Goal: Task Accomplishment & Management: Use online tool/utility

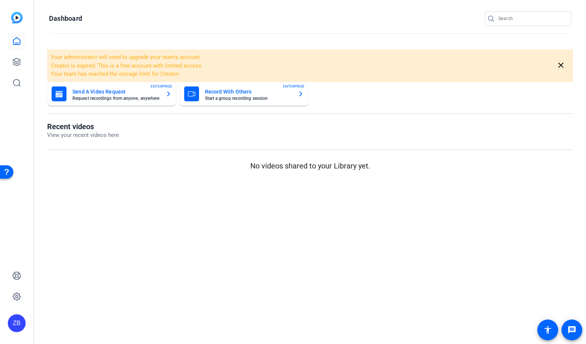
click at [240, 97] on mat-card-subtitle "Start a group recording session" at bounding box center [248, 98] width 87 height 4
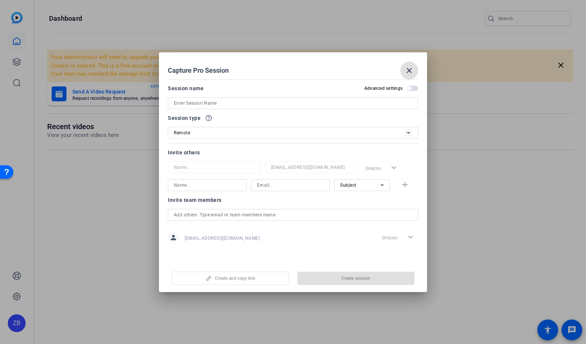
click at [235, 103] on input at bounding box center [293, 103] width 238 height 9
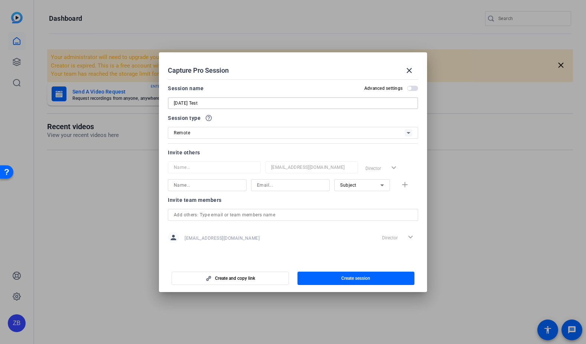
type input "[DATE] Test"
click at [0, 0] on div "Remote" at bounding box center [0, 0] width 0 height 0
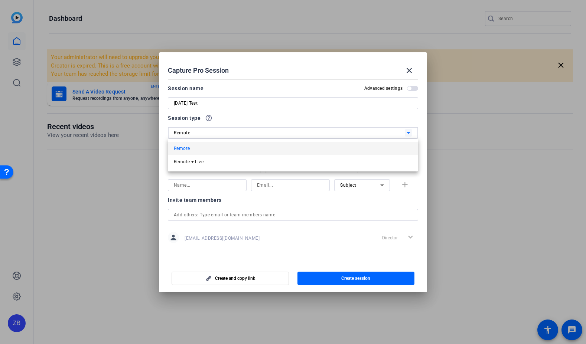
click at [231, 135] on div at bounding box center [293, 172] width 586 height 344
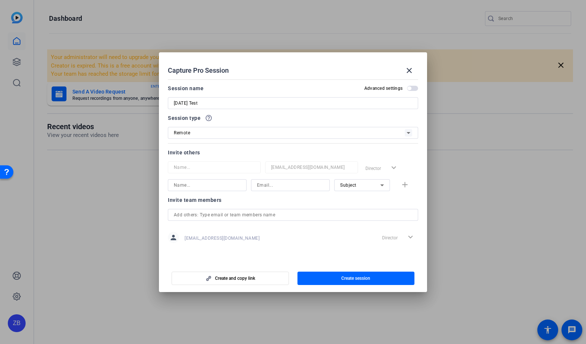
click at [0, 0] on div "Invite others" at bounding box center [0, 0] width 0 height 0
click at [209, 186] on input at bounding box center [207, 185] width 67 height 9
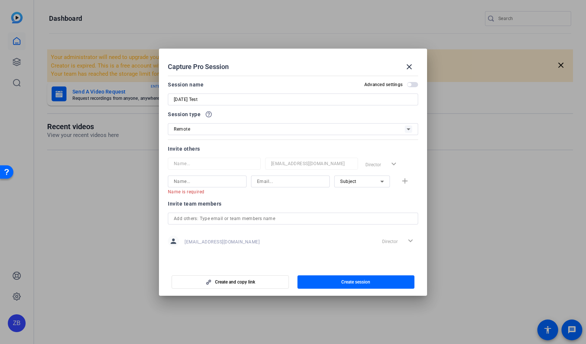
click at [0, 0] on div "Director expand_more" at bounding box center [0, 0] width 0 height 0
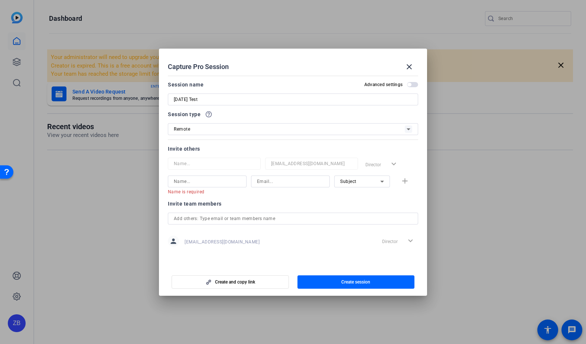
click at [0, 0] on span "button" at bounding box center [0, 0] width 0 height 0
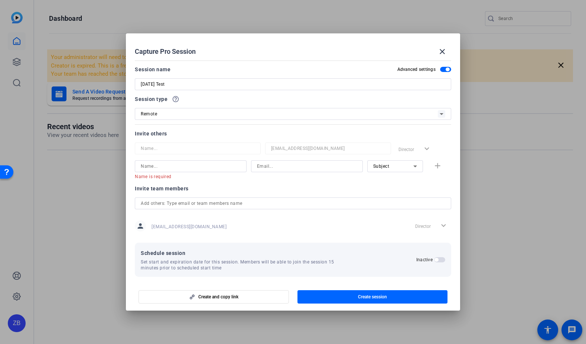
click at [0, 0] on div "Director expand_more" at bounding box center [0, 0] width 0 height 0
click at [0, 0] on span "button" at bounding box center [0, 0] width 0 height 0
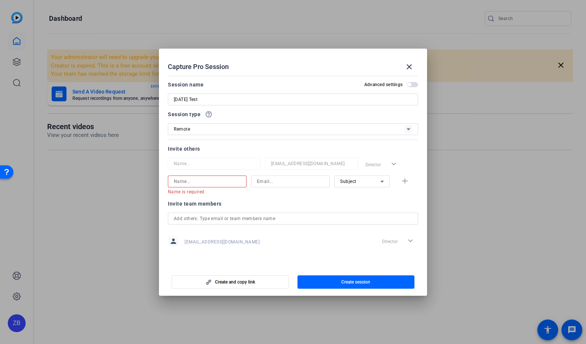
click at [228, 182] on input at bounding box center [207, 181] width 67 height 9
click at [0, 0] on span "Create and copy link" at bounding box center [0, 0] width 0 height 0
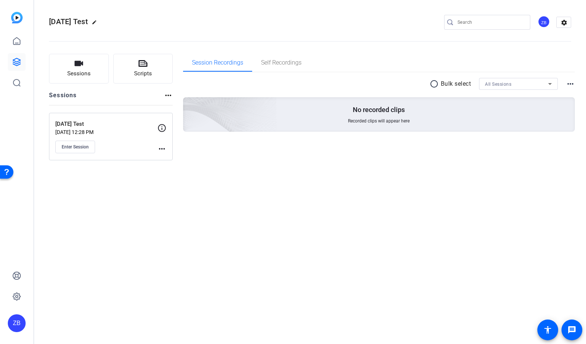
click at [309, 189] on div "Aug 25 Test edit ZB settings Sessions Scripts Sessions more_horiz Aug 25 Test A…" at bounding box center [310, 172] width 552 height 344
click at [62, 144] on span "Enter Session" at bounding box center [75, 147] width 27 height 6
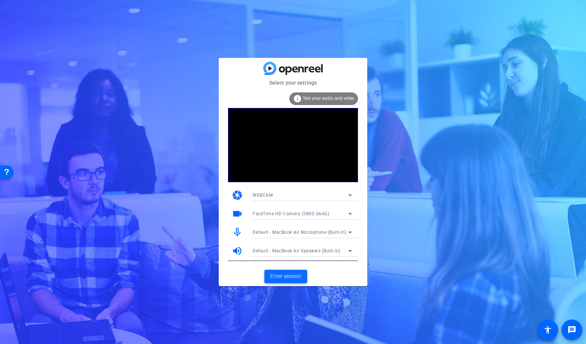
click at [291, 275] on span "Enter session" at bounding box center [285, 276] width 31 height 8
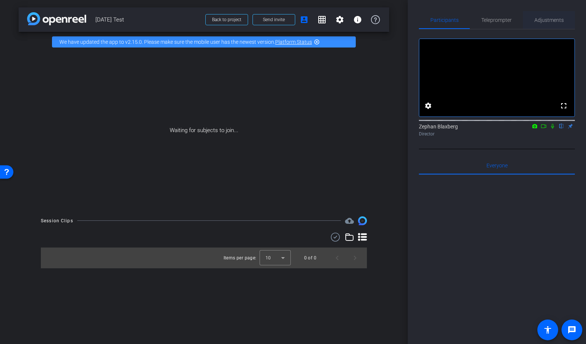
click at [544, 22] on span "Adjustments" at bounding box center [548, 19] width 29 height 5
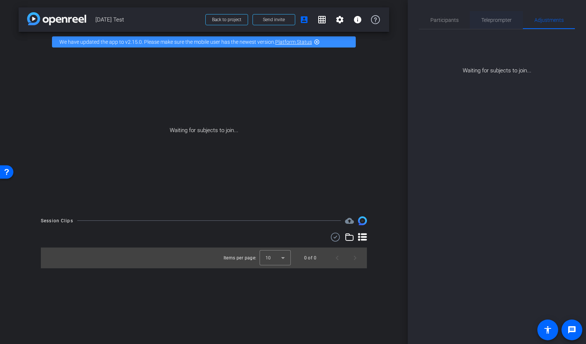
click at [496, 19] on span "Teleprompter" at bounding box center [496, 19] width 30 height 5
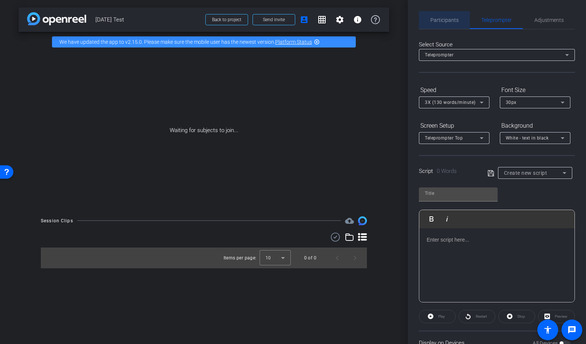
click at [437, 22] on span "Participants" at bounding box center [444, 19] width 28 height 5
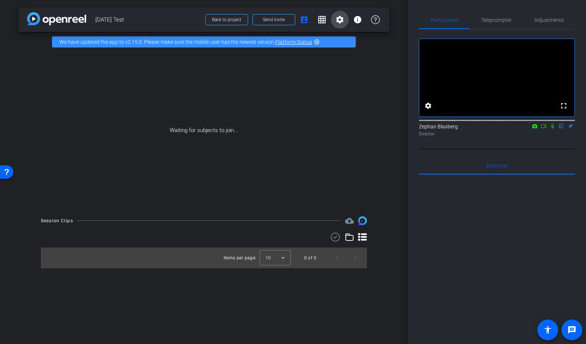
click at [334, 16] on span at bounding box center [340, 20] width 18 height 18
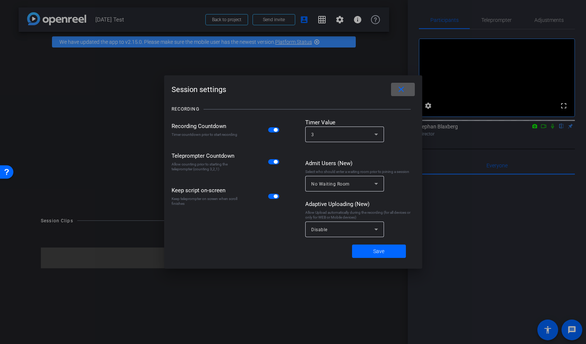
click at [371, 231] on div "Disable" at bounding box center [342, 229] width 63 height 9
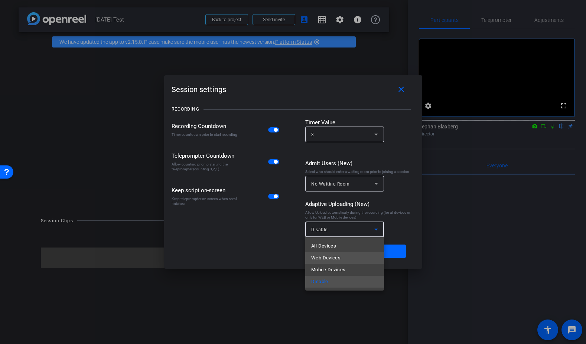
click at [343, 255] on mat-option "Web Devices" at bounding box center [344, 258] width 79 height 12
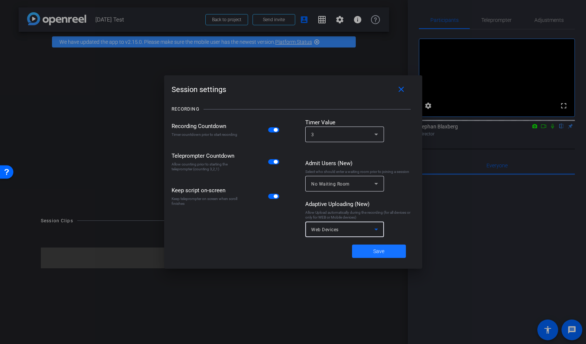
click at [389, 252] on span at bounding box center [379, 251] width 54 height 18
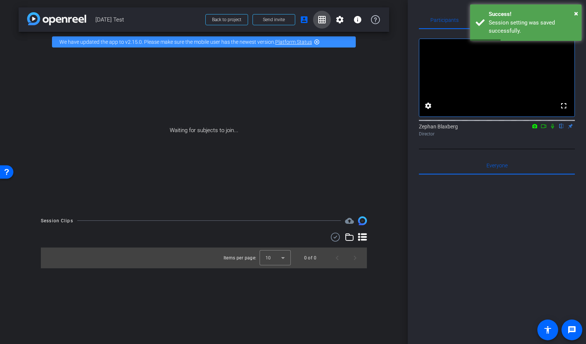
click at [322, 19] on mat-icon "grid_on" at bounding box center [321, 19] width 9 height 9
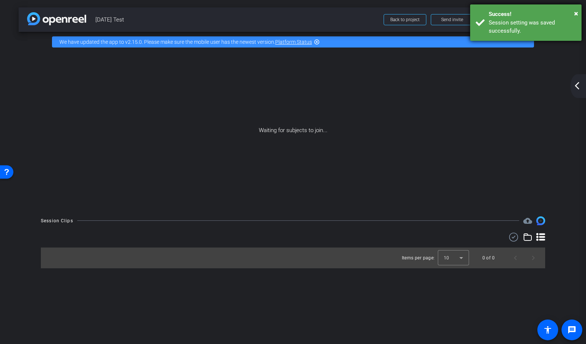
click at [573, 12] on div "Success!" at bounding box center [532, 14] width 87 height 9
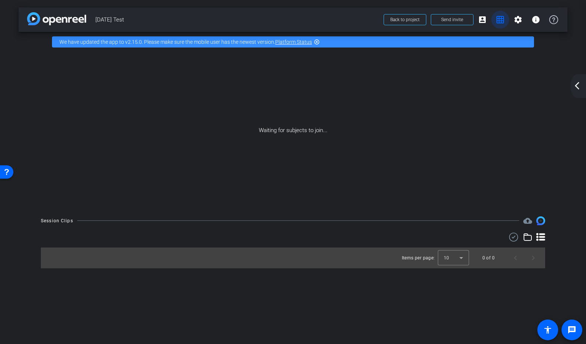
click at [501, 19] on mat-icon "grid_on" at bounding box center [500, 19] width 9 height 9
click at [485, 19] on mat-icon "account_box" at bounding box center [482, 19] width 9 height 9
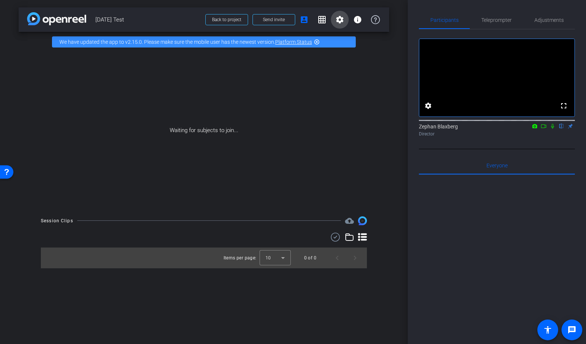
click at [342, 18] on mat-icon "settings" at bounding box center [339, 19] width 9 height 9
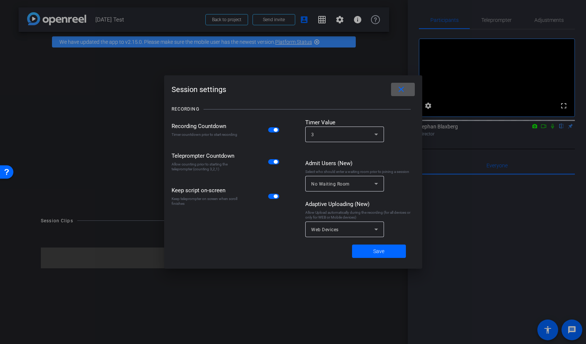
click at [402, 91] on mat-icon "close" at bounding box center [400, 89] width 9 height 9
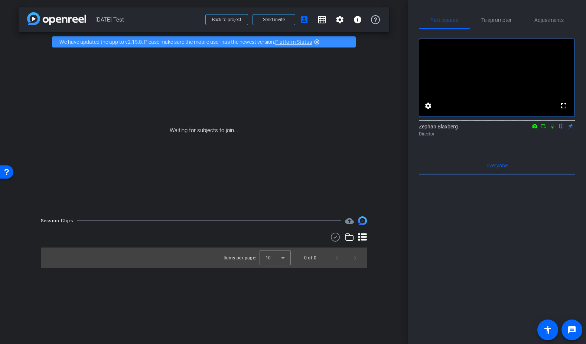
click at [535, 129] on icon at bounding box center [535, 126] width 6 height 5
click at [535, 136] on div at bounding box center [293, 172] width 586 height 344
click at [221, 19] on span "Back to project" at bounding box center [226, 19] width 29 height 5
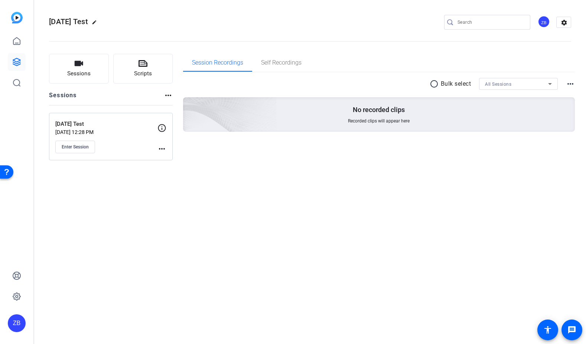
click at [164, 148] on mat-icon "more_horiz" at bounding box center [161, 148] width 9 height 9
click at [134, 151] on div at bounding box center [293, 172] width 586 height 344
